Goal: Transaction & Acquisition: Purchase product/service

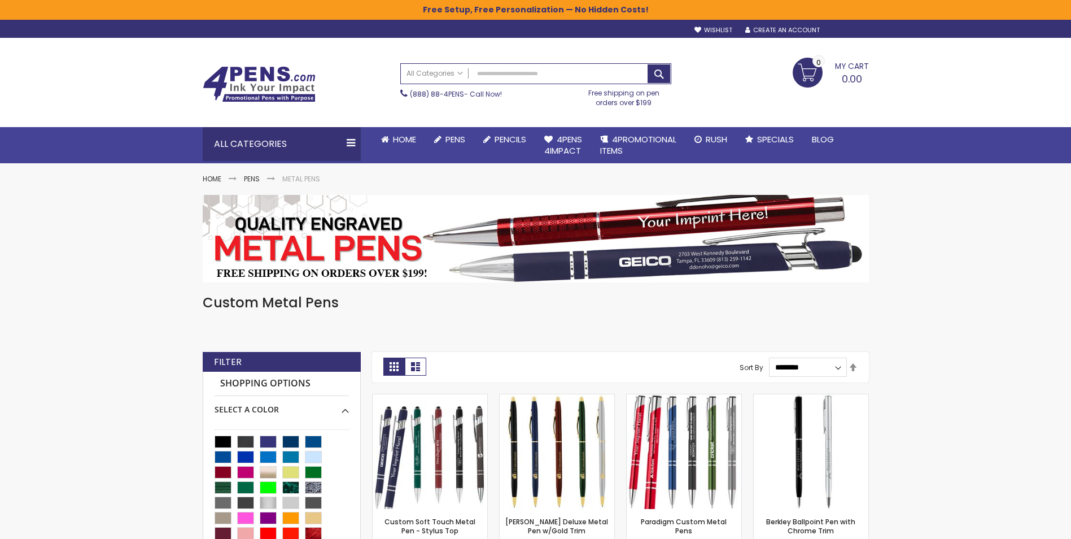
type input "**********"
click at [834, 28] on div "Sign In" at bounding box center [849, 31] width 37 height 8
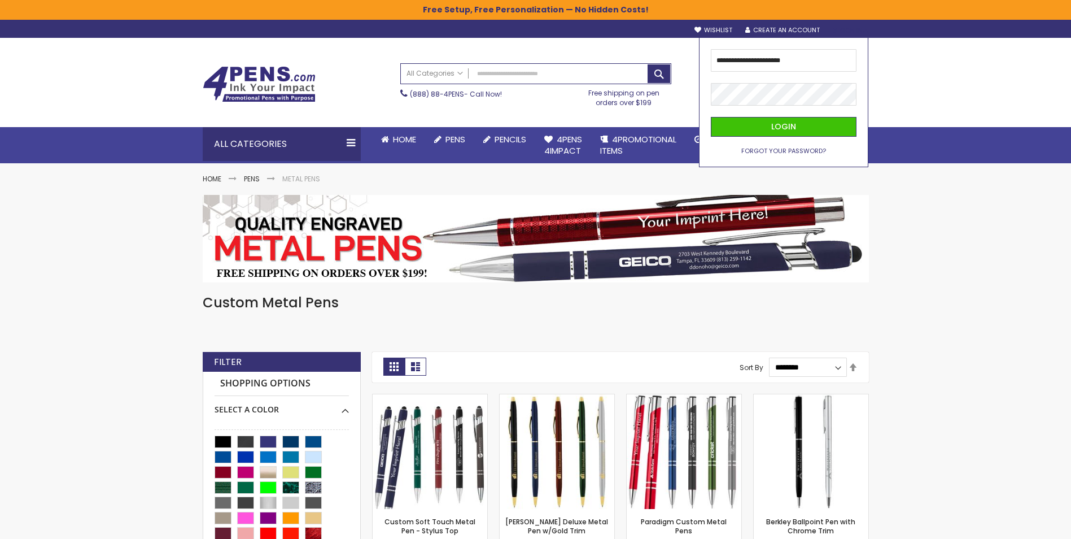
click at [778, 147] on span "Forgot Your Password?" at bounding box center [784, 150] width 85 height 9
click at [780, 136] on button "Login" at bounding box center [784, 127] width 146 height 20
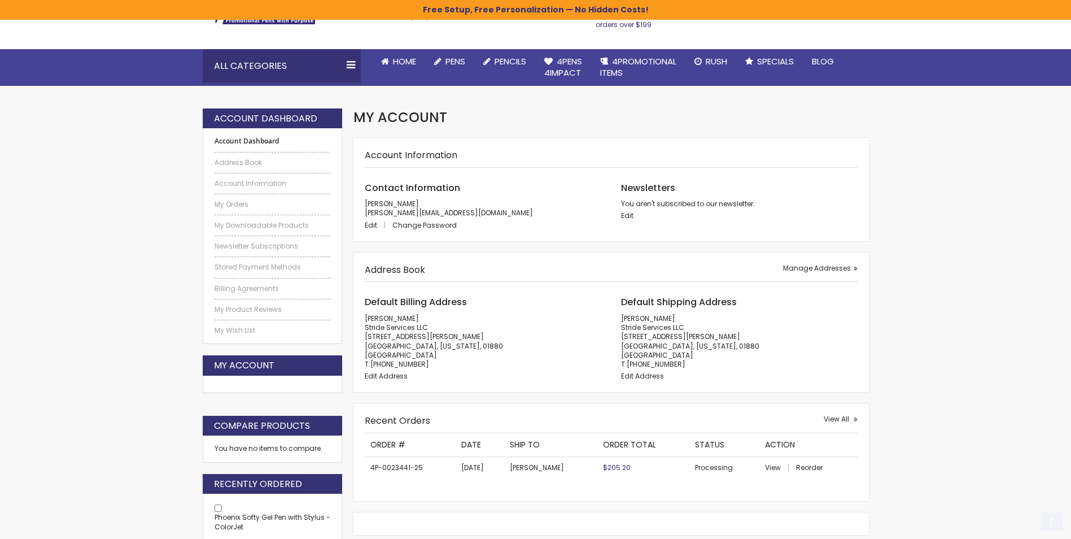
scroll to position [169, 0]
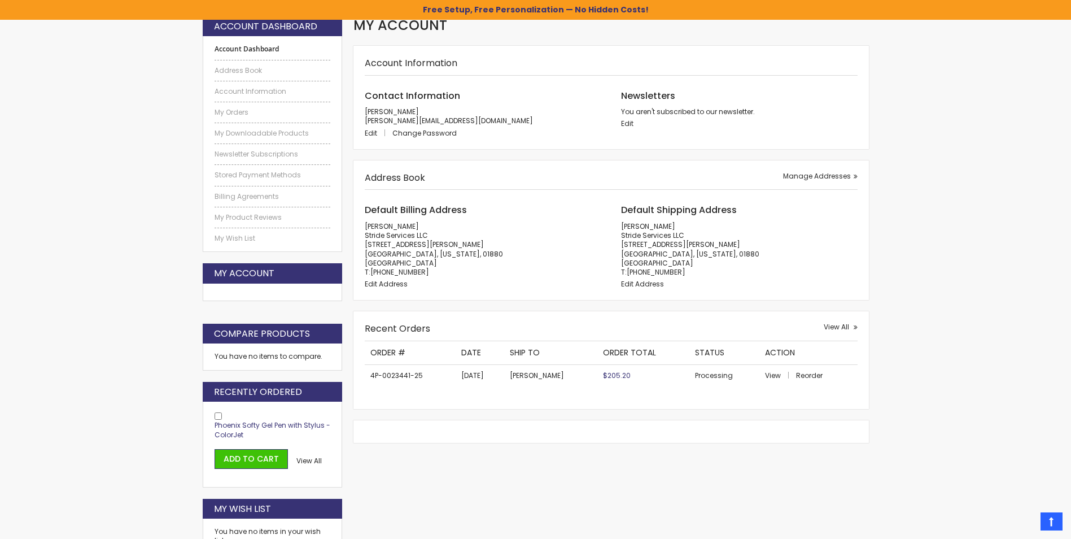
click at [270, 426] on span "Phoenix Softy Gel Pen with Stylus - ColorJet" at bounding box center [273, 429] width 116 height 19
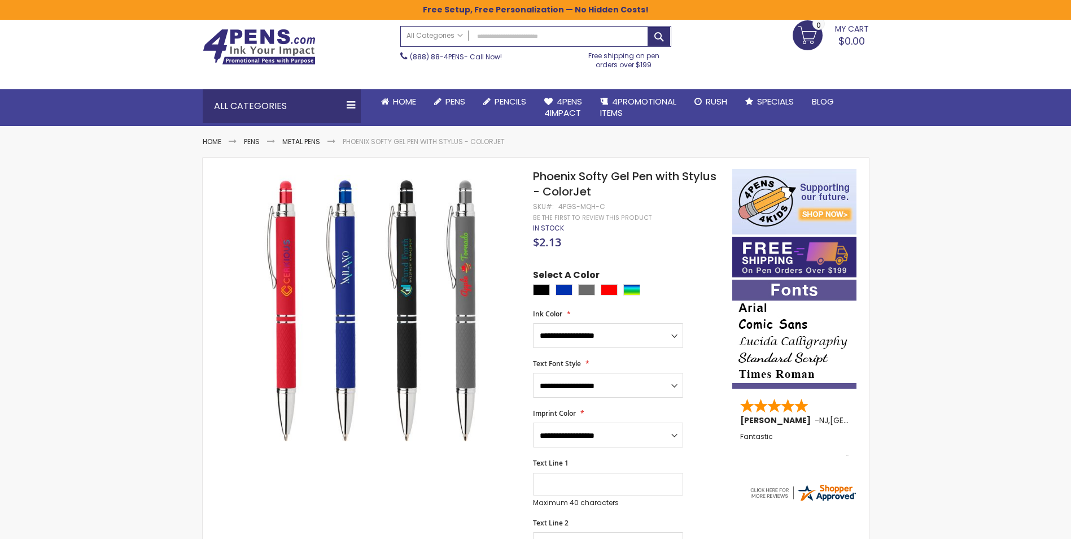
scroll to position [56, 0]
